Goal: Task Accomplishment & Management: Use online tool/utility

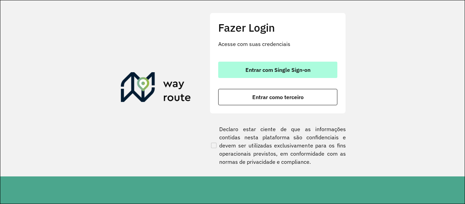
click at [250, 64] on button "Entrar com Single Sign-on" at bounding box center [277, 70] width 119 height 16
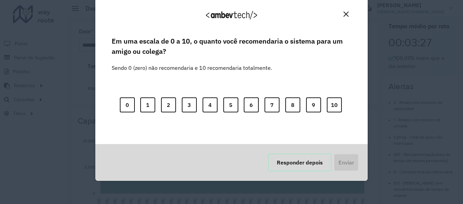
click at [309, 161] on button "Responder depois" at bounding box center [300, 163] width 64 height 18
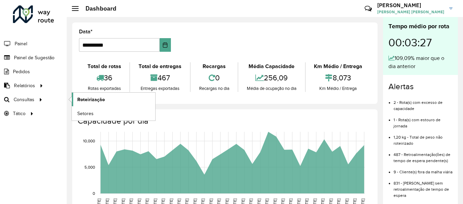
click at [98, 100] on span "Roteirização" at bounding box center [91, 99] width 28 height 7
click at [442, 7] on h3 "Michael" at bounding box center [410, 5] width 67 height 6
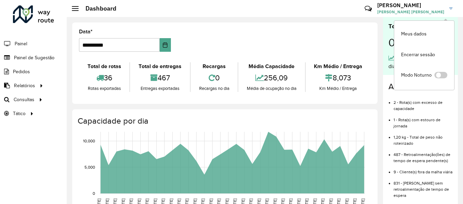
click at [445, 7] on link "Michael Michael Douglas Oliveira Santos" at bounding box center [417, 9] width 80 height 18
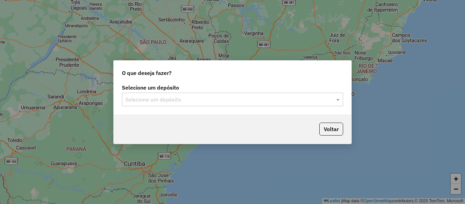
click at [229, 95] on div "Selecione um depósito" at bounding box center [232, 100] width 221 height 14
